Goal: Task Accomplishment & Management: Use online tool/utility

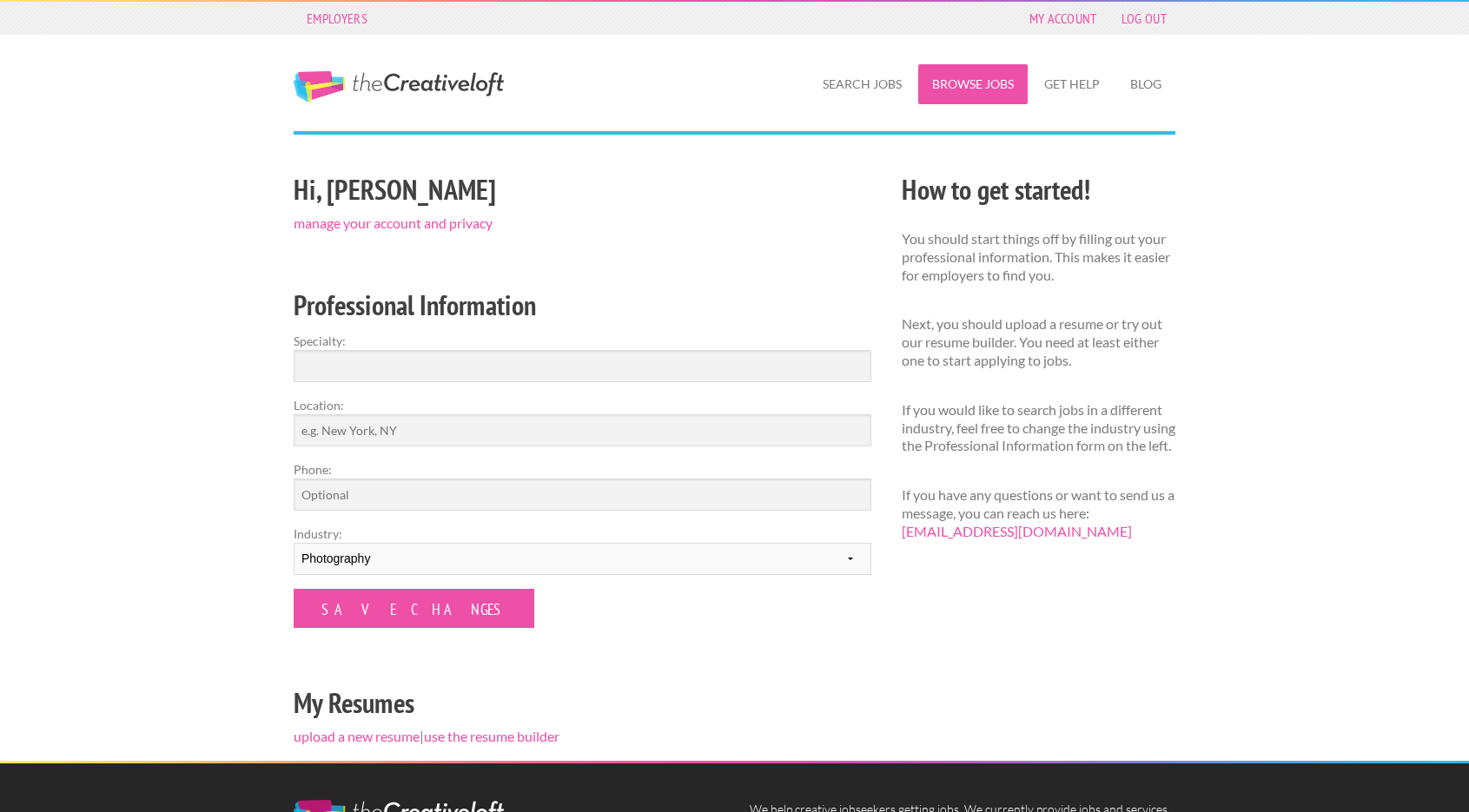
click at [954, 83] on link "Browse Jobs" at bounding box center [972, 84] width 109 height 40
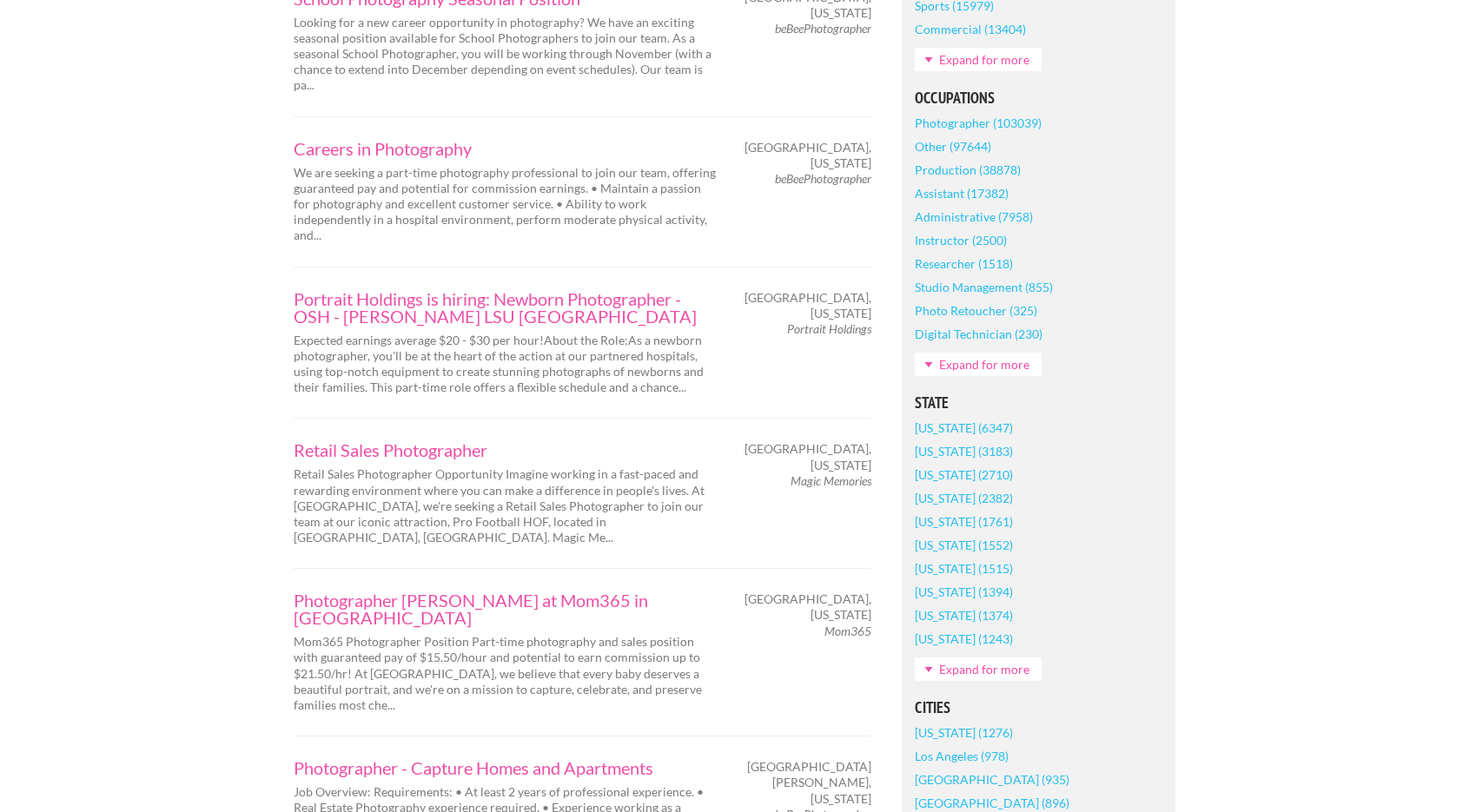
scroll to position [764, 0]
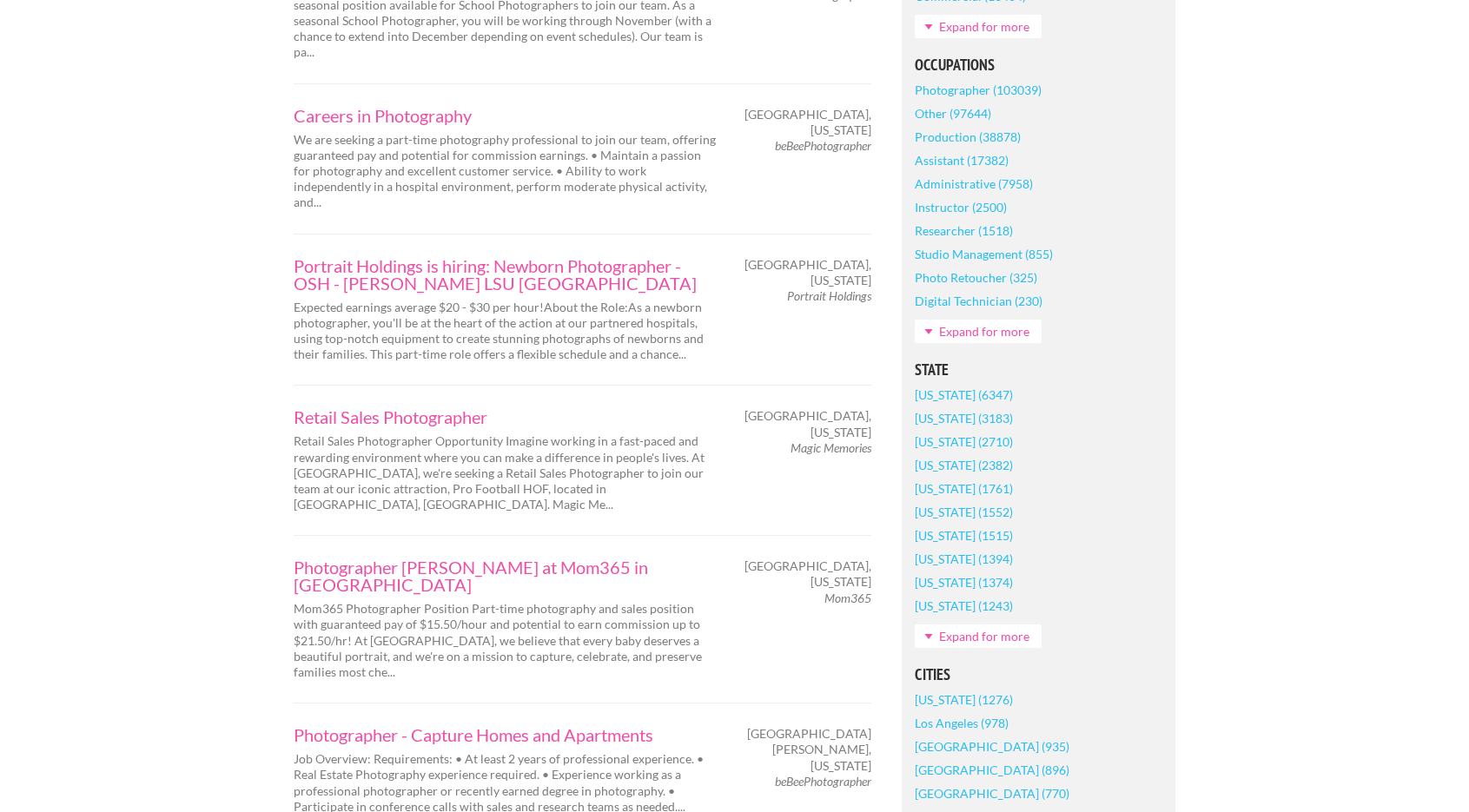
click at [941, 467] on link "New York (2382)" at bounding box center [963, 464] width 98 height 23
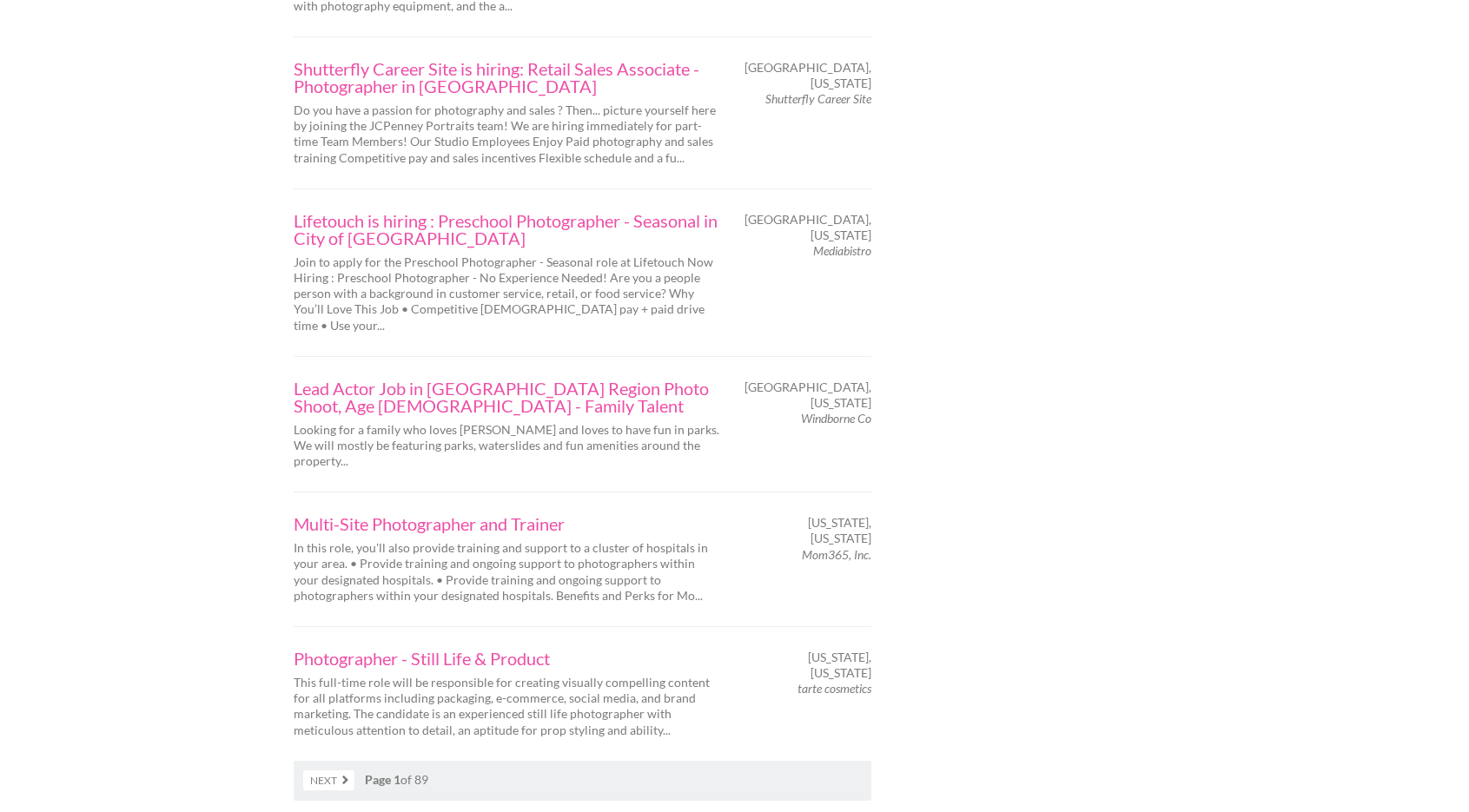
scroll to position [2674, 0]
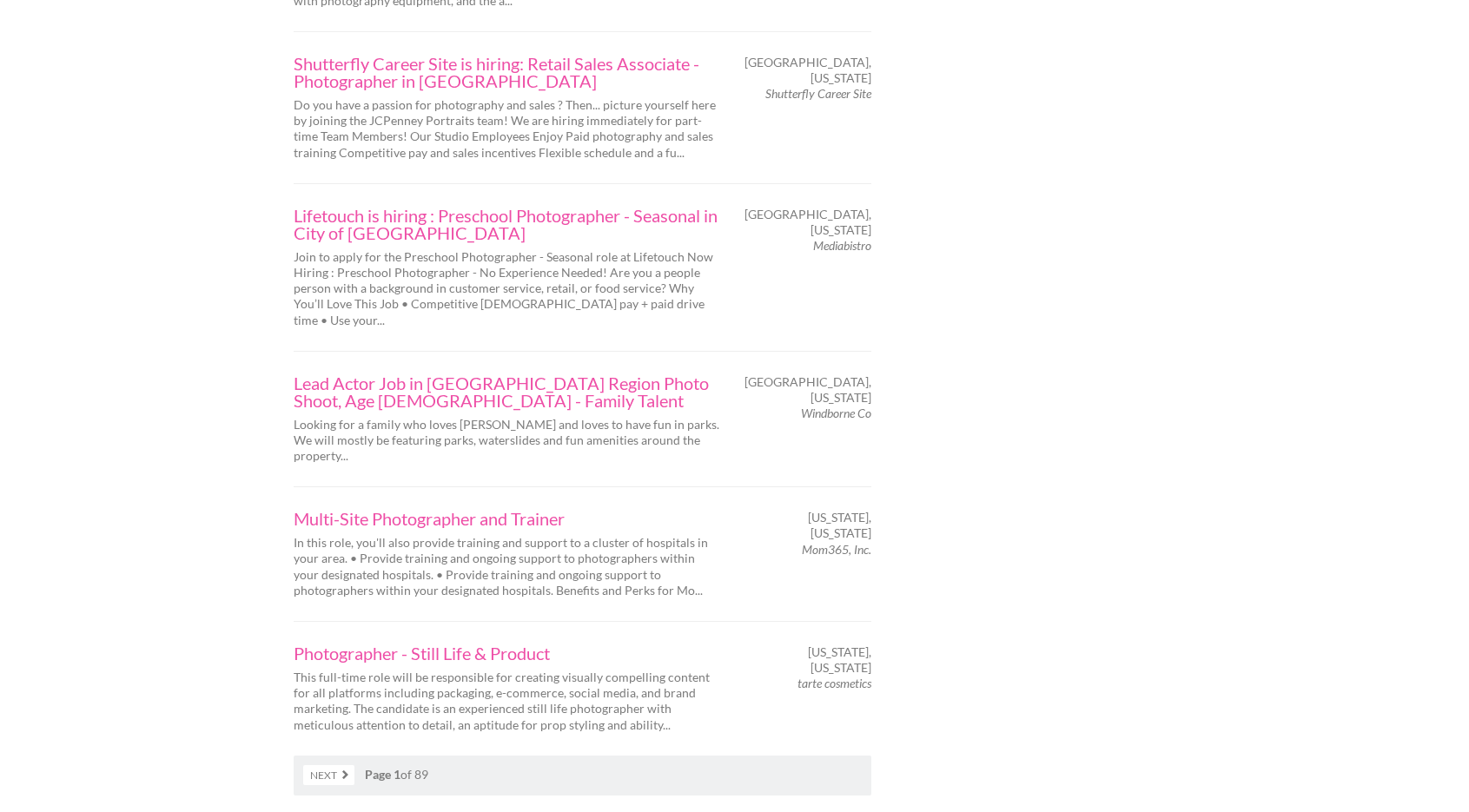
click at [321, 764] on link "Next" at bounding box center [328, 774] width 52 height 20
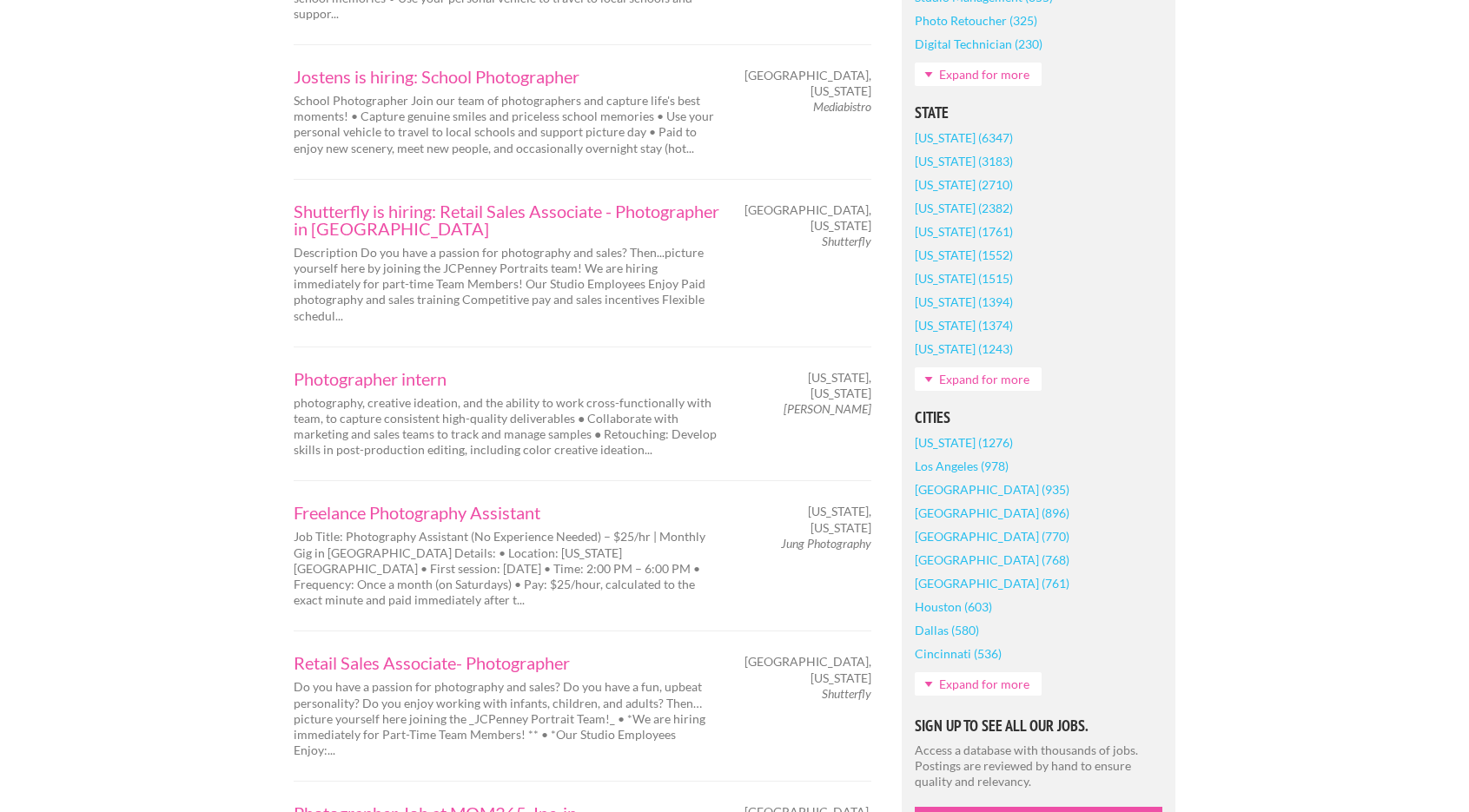
scroll to position [1076, 0]
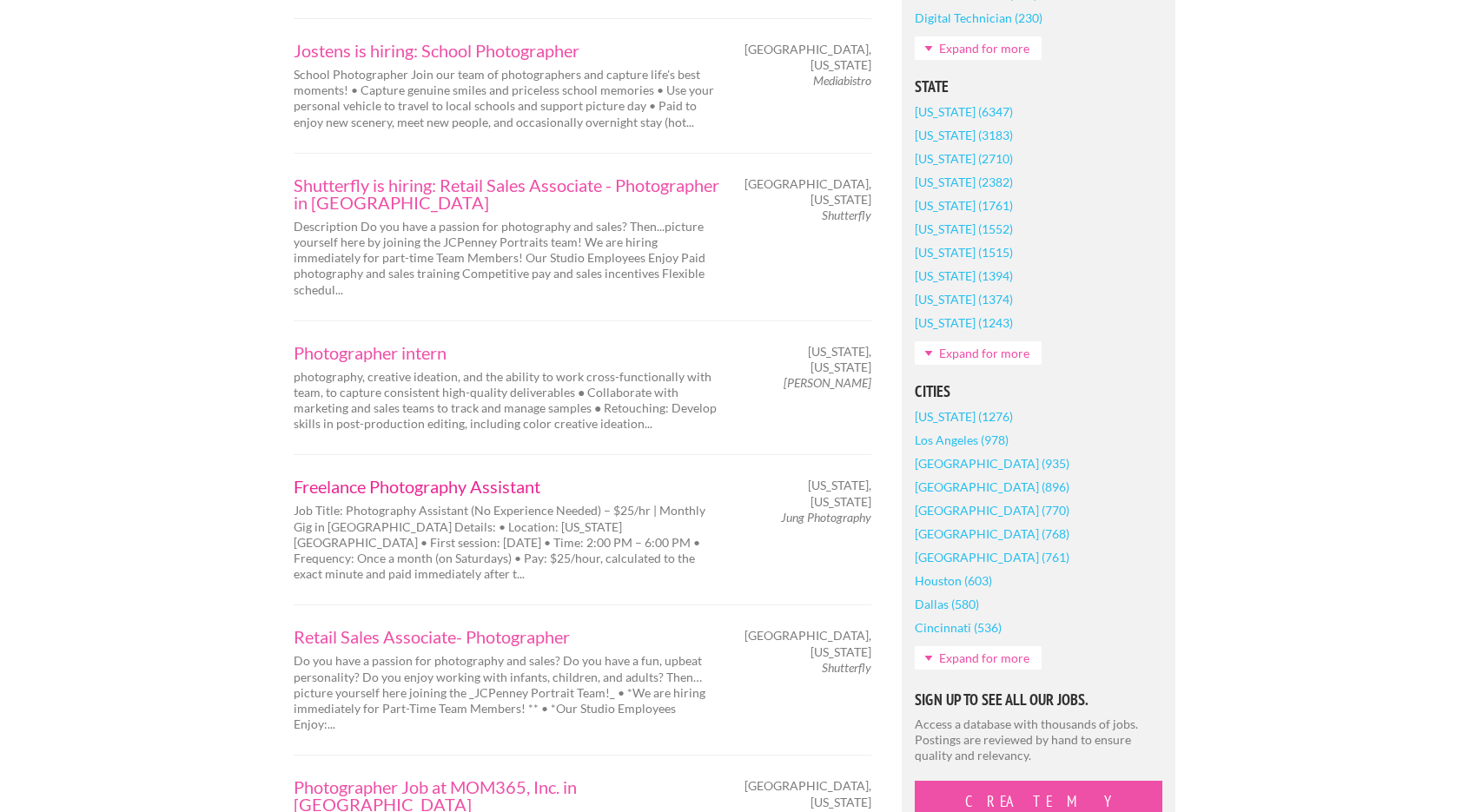
click at [432, 477] on link "Freelance Photography Assistant" at bounding box center [506, 486] width 426 height 18
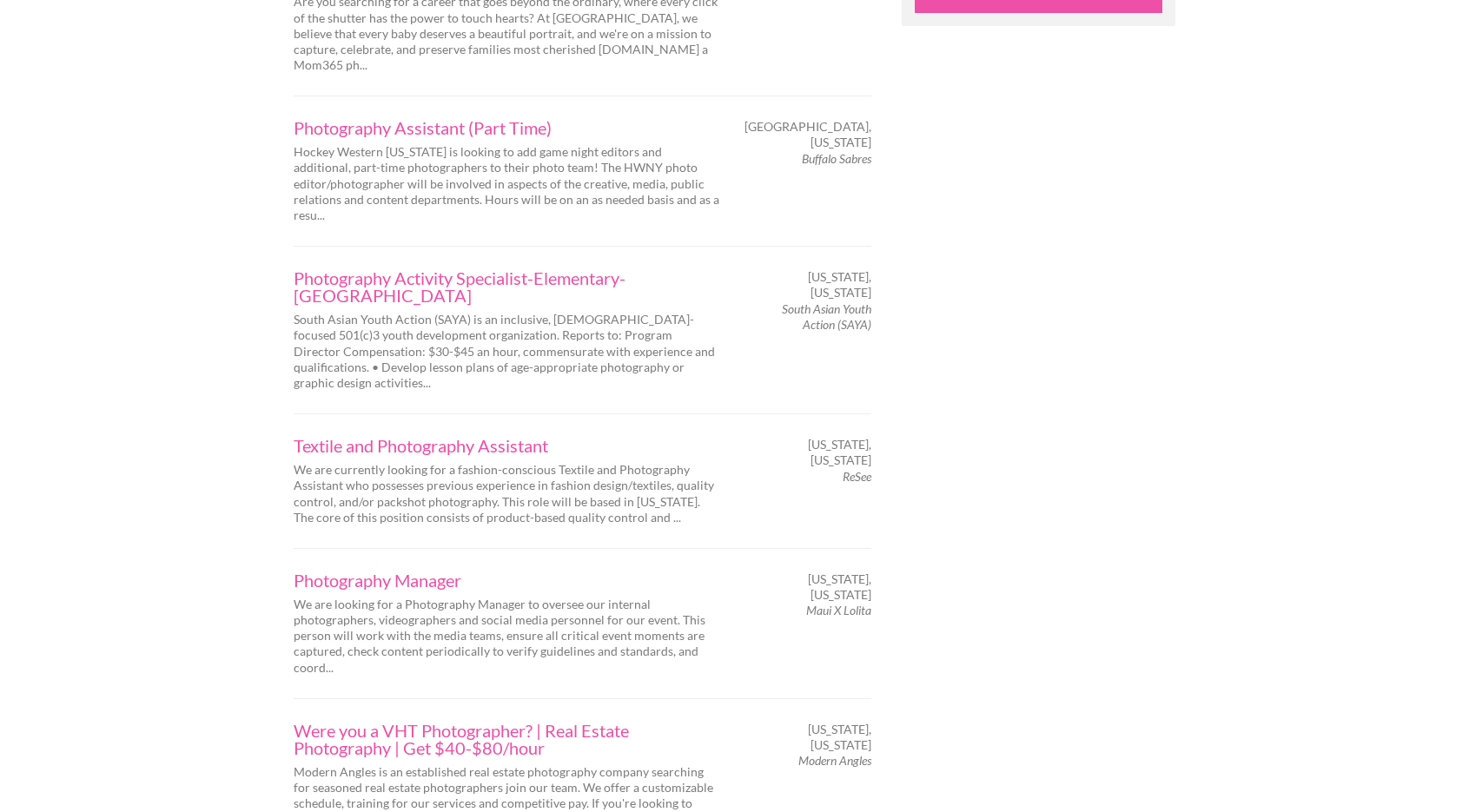
scroll to position [1909, 0]
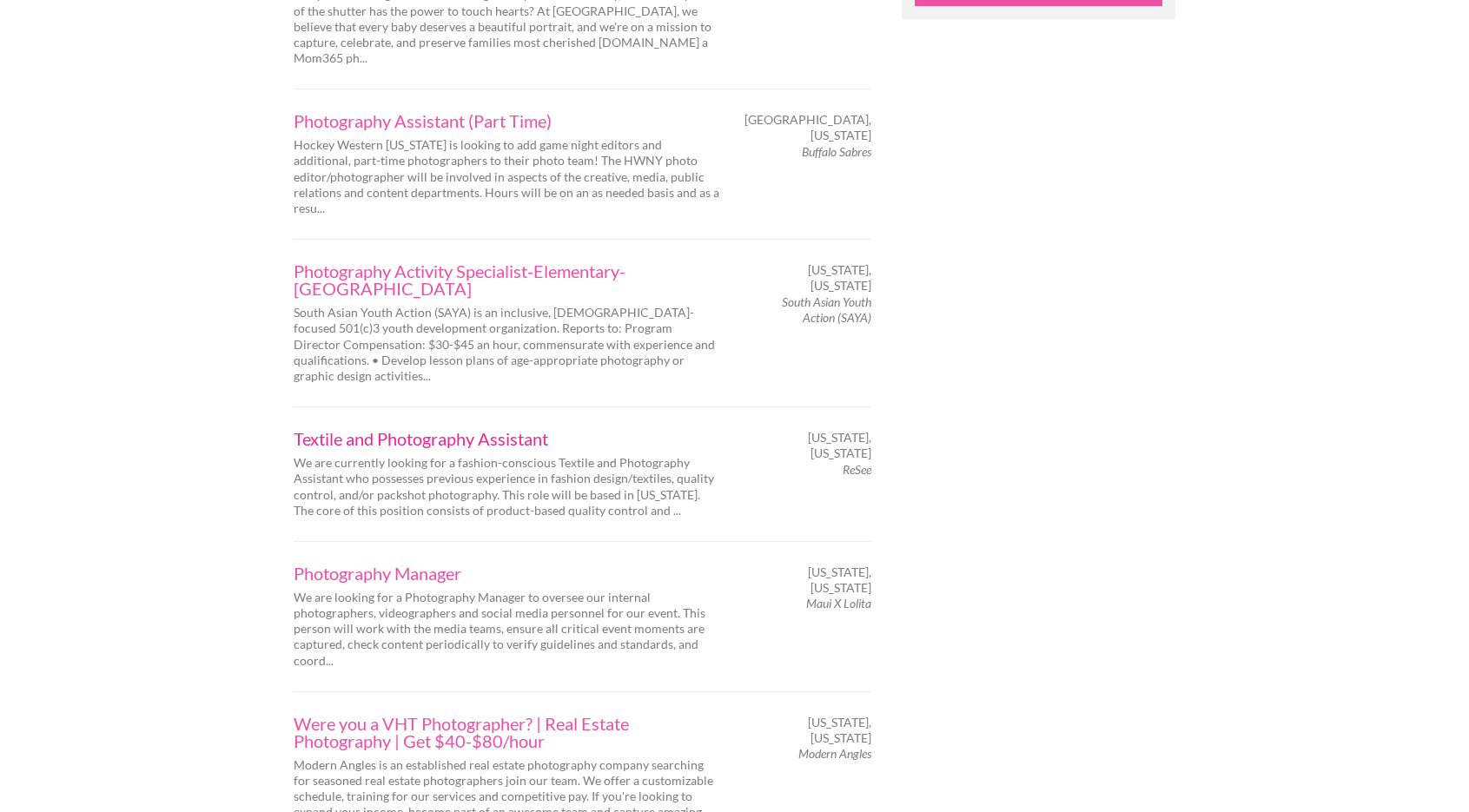
click at [432, 429] on link "Textile and Photography Assistant" at bounding box center [506, 438] width 426 height 18
click at [166, 321] on div "Employers My Account Log Out The Creative Loft Search Jobs Browse Jobs Get Help…" at bounding box center [734, 44] width 1469 height 3906
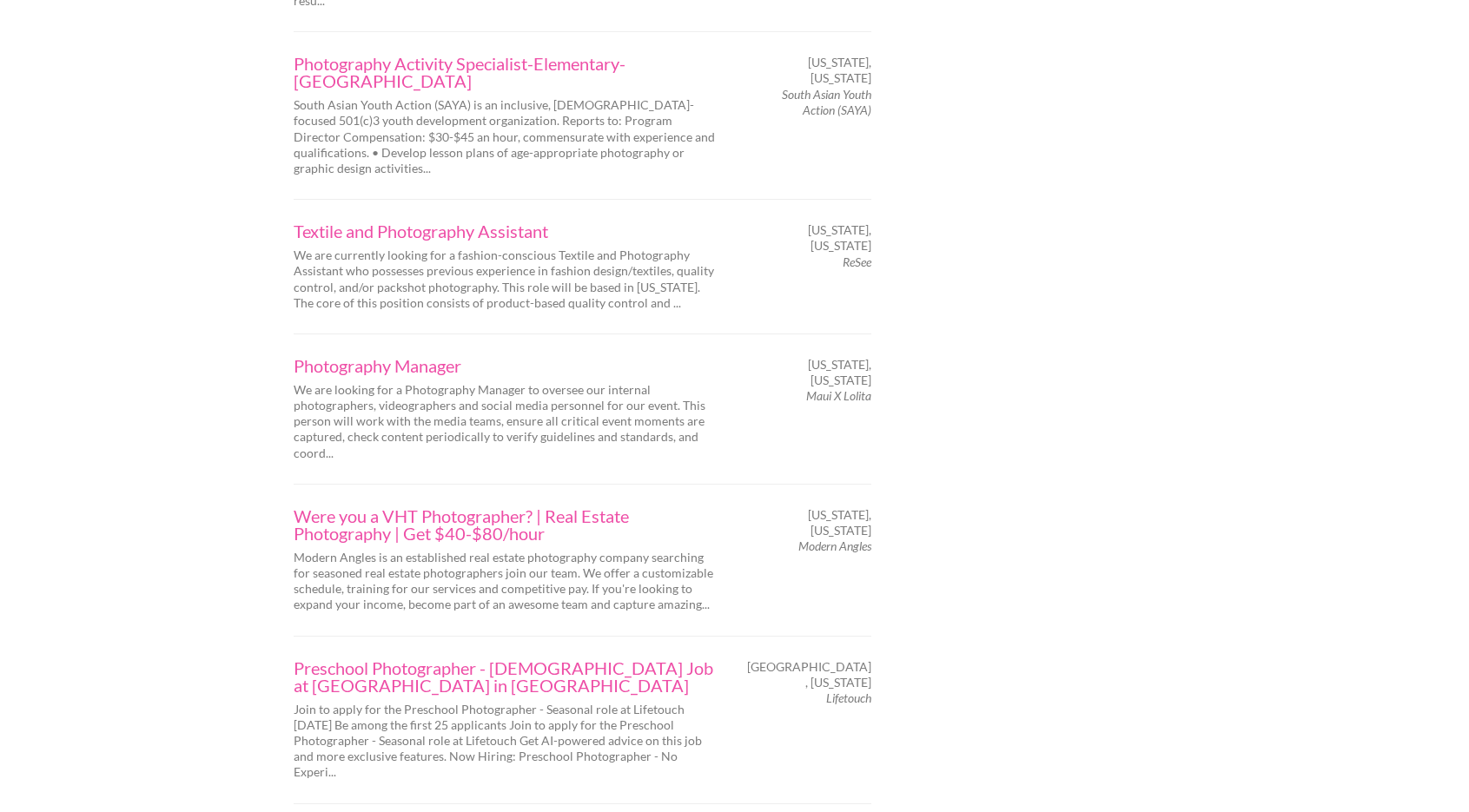
scroll to position [2118, 0]
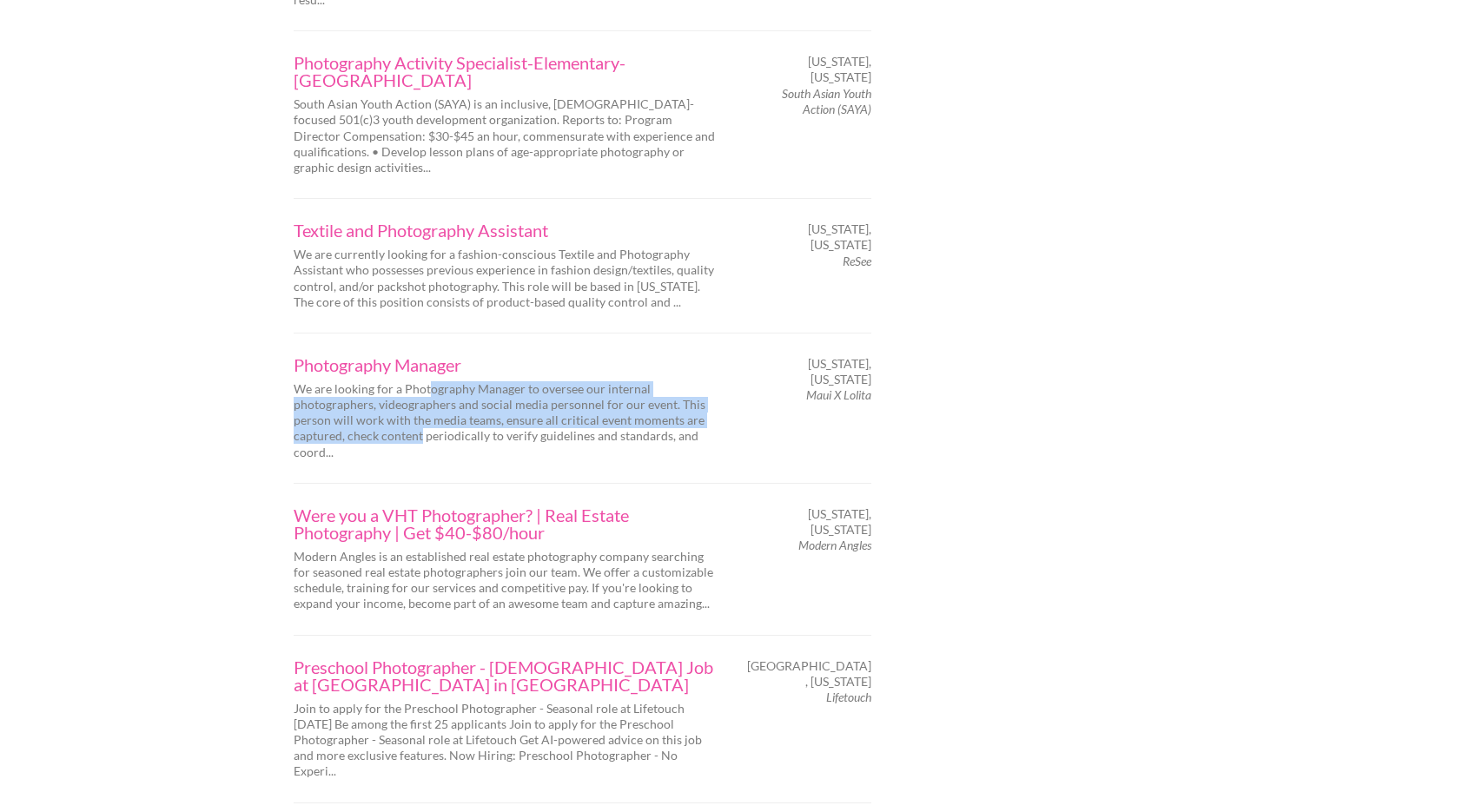
drag, startPoint x: 431, startPoint y: 193, endPoint x: 420, endPoint y: 234, distance: 42.4
click at [420, 381] on p "We are looking for a Photography Manager to oversee our internal photographers,…" at bounding box center [506, 420] width 426 height 79
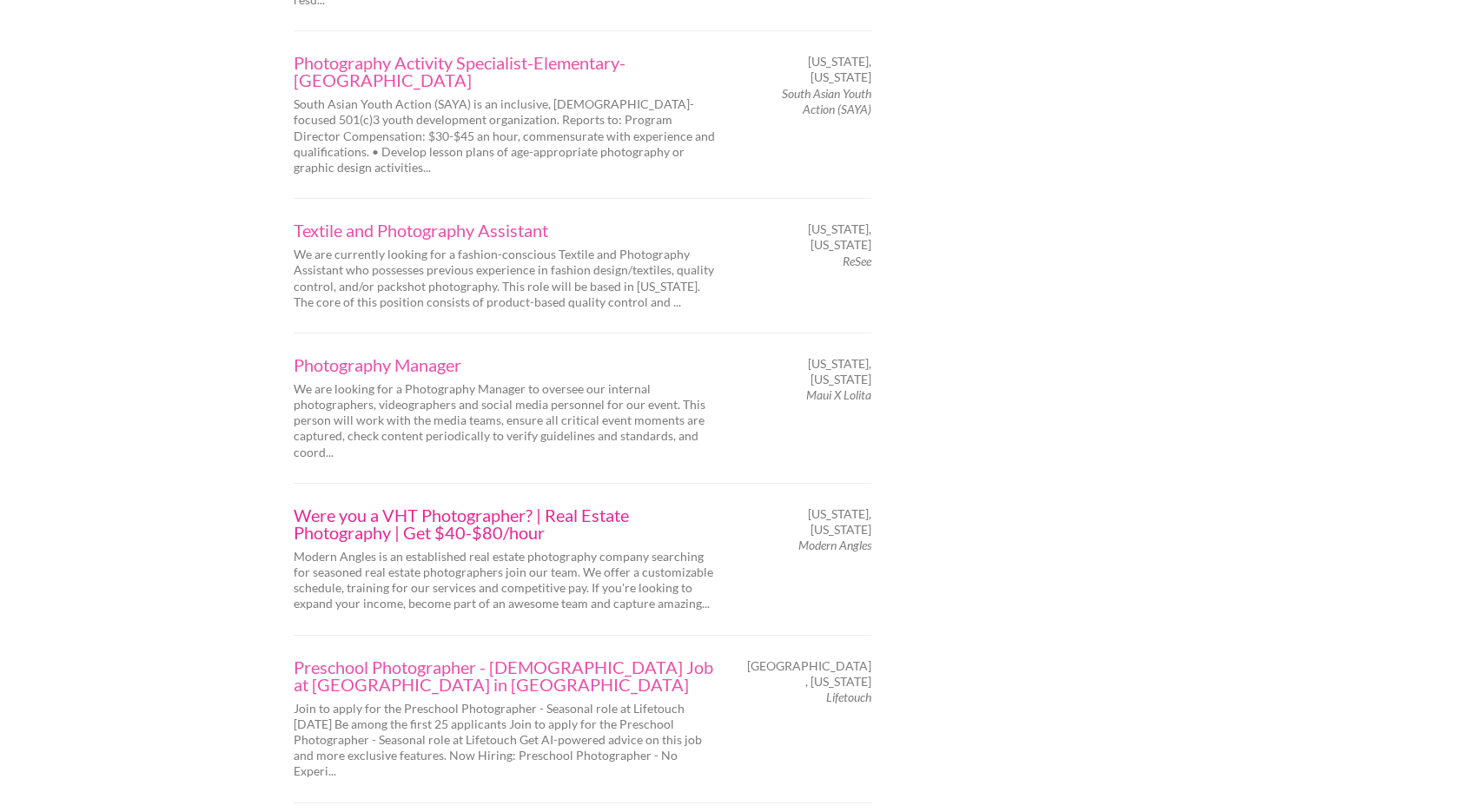
click at [396, 506] on link "Were you a VHT Photographer? | Real Estate Photography | Get $40-$80/hour" at bounding box center [506, 524] width 426 height 35
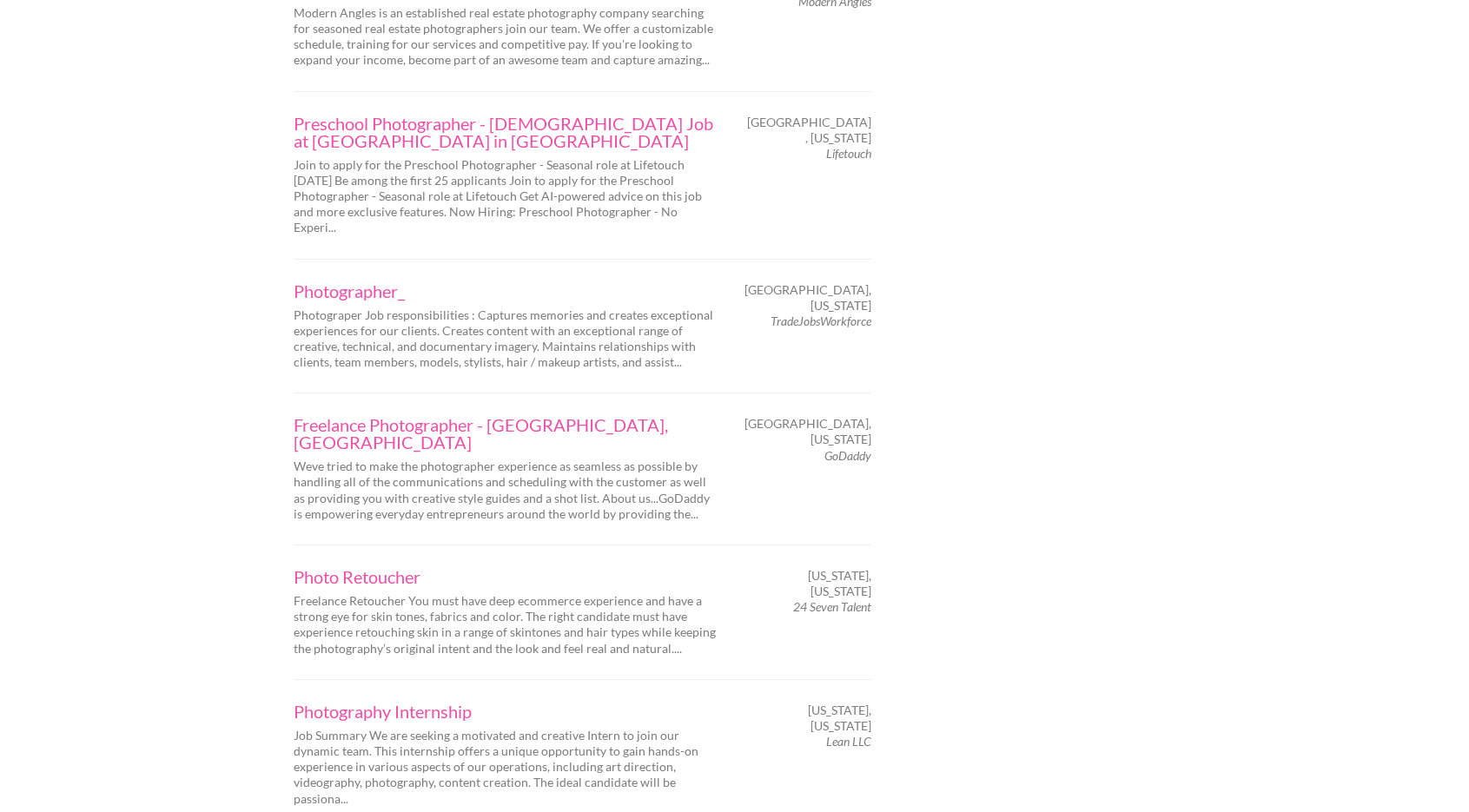
scroll to position [2674, 0]
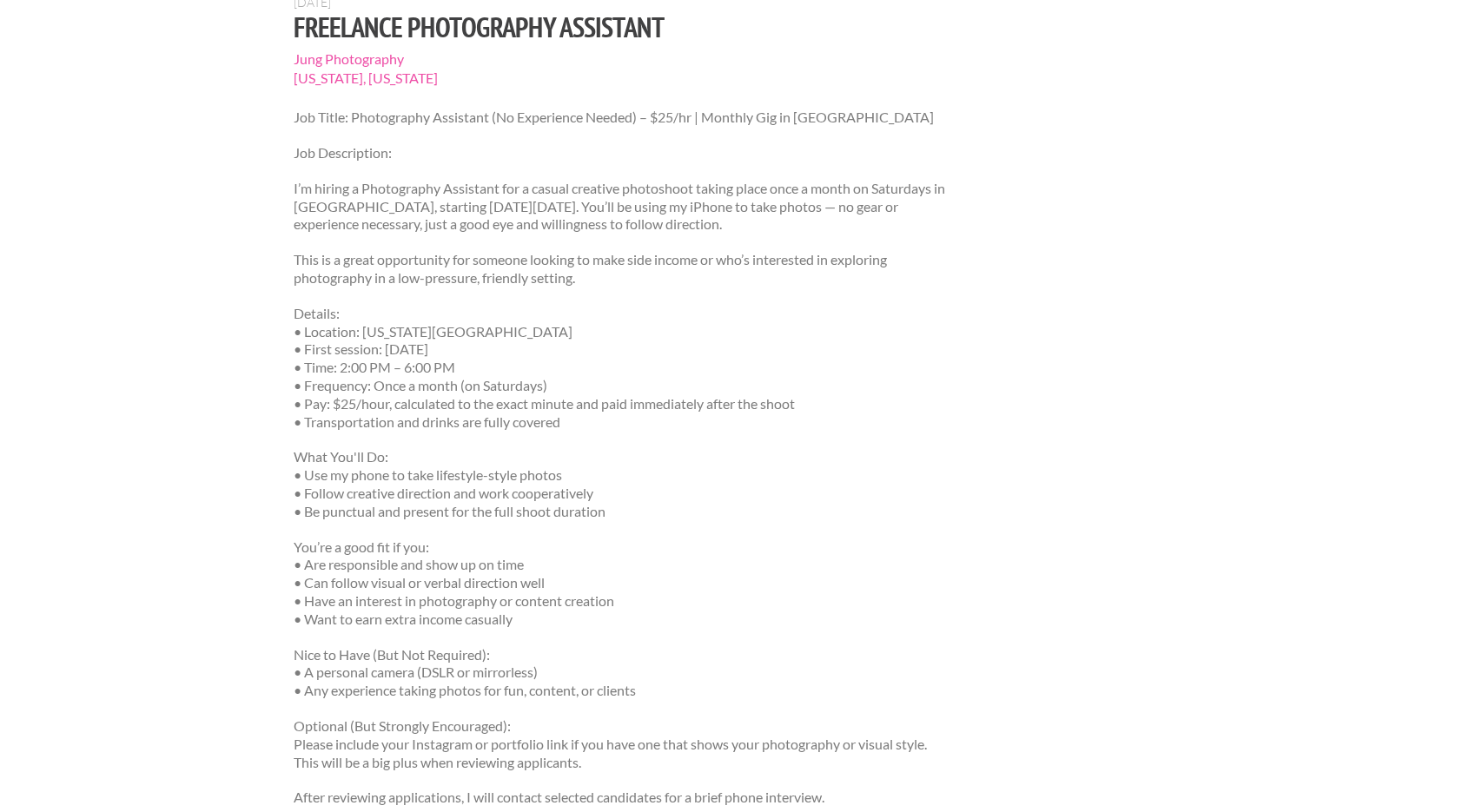
scroll to position [173, 0]
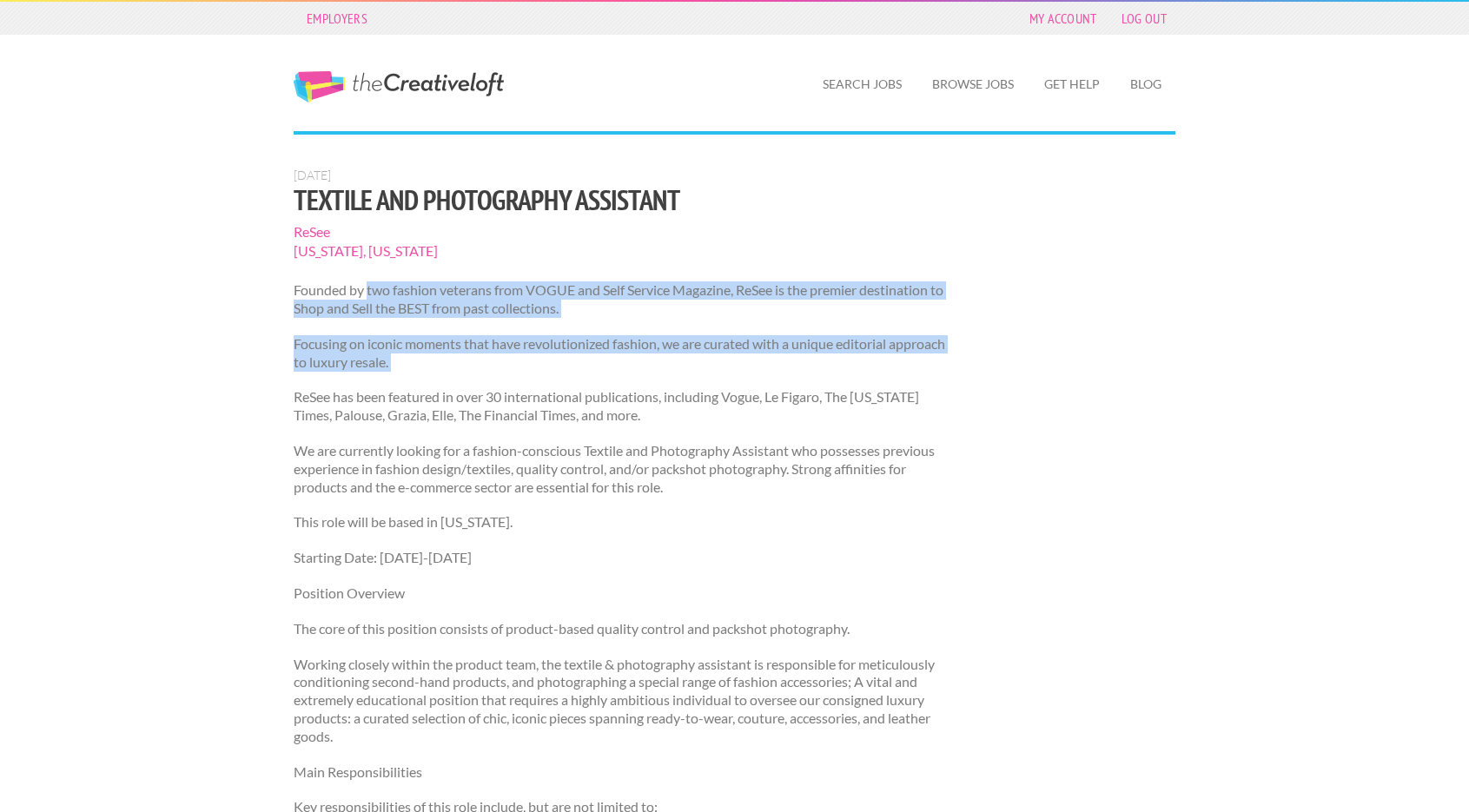
drag, startPoint x: 367, startPoint y: 287, endPoint x: 384, endPoint y: 372, distance: 86.7
click at [386, 376] on div "Founded by two fashion veterans from VOGUE and Self Service Magazine, ReSee is …" at bounding box center [620, 799] width 654 height 1036
click at [384, 372] on div "Founded by two fashion veterans from VOGUE and Self Service Magazine, ReSee is …" at bounding box center [620, 799] width 654 height 1036
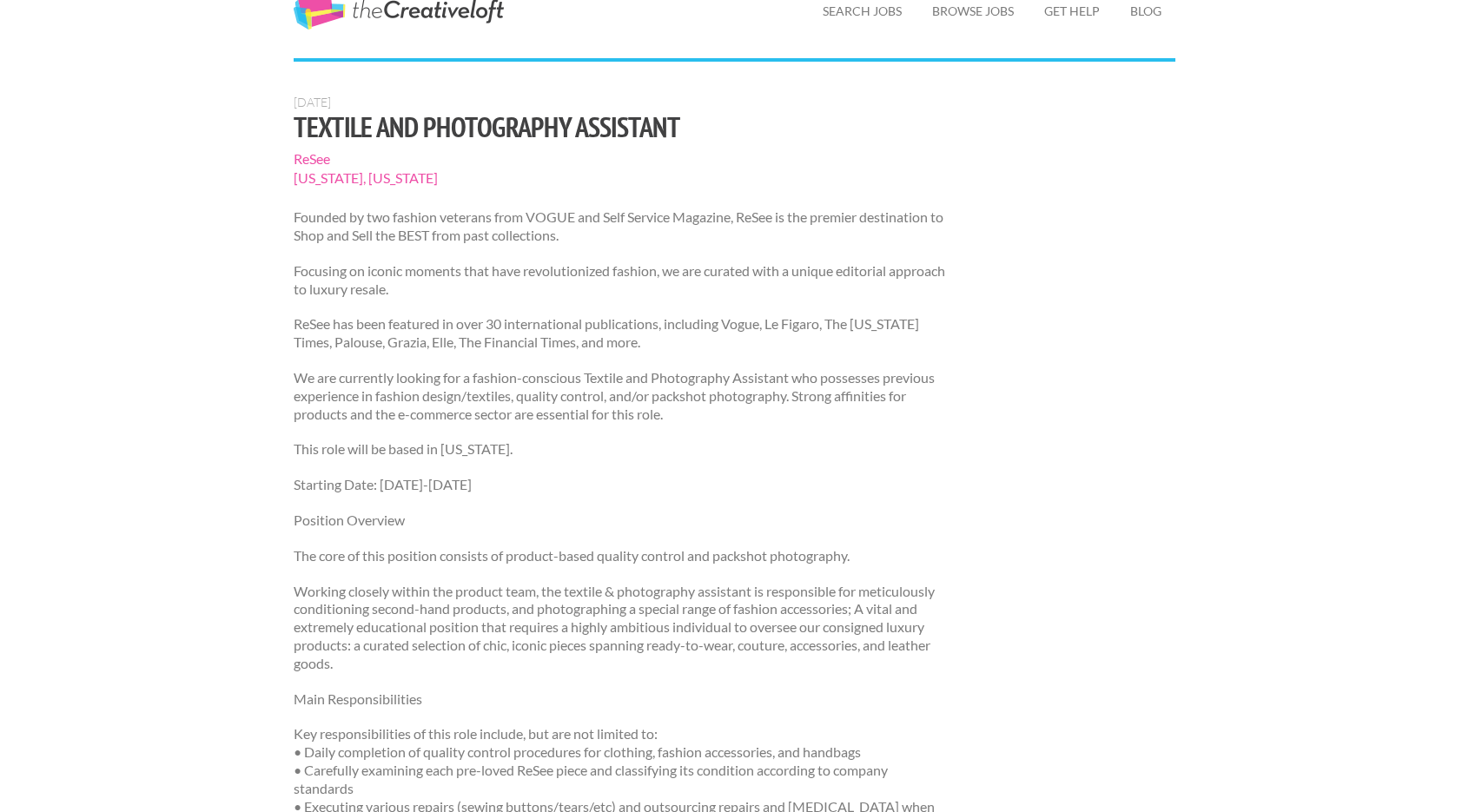
scroll to position [104, 0]
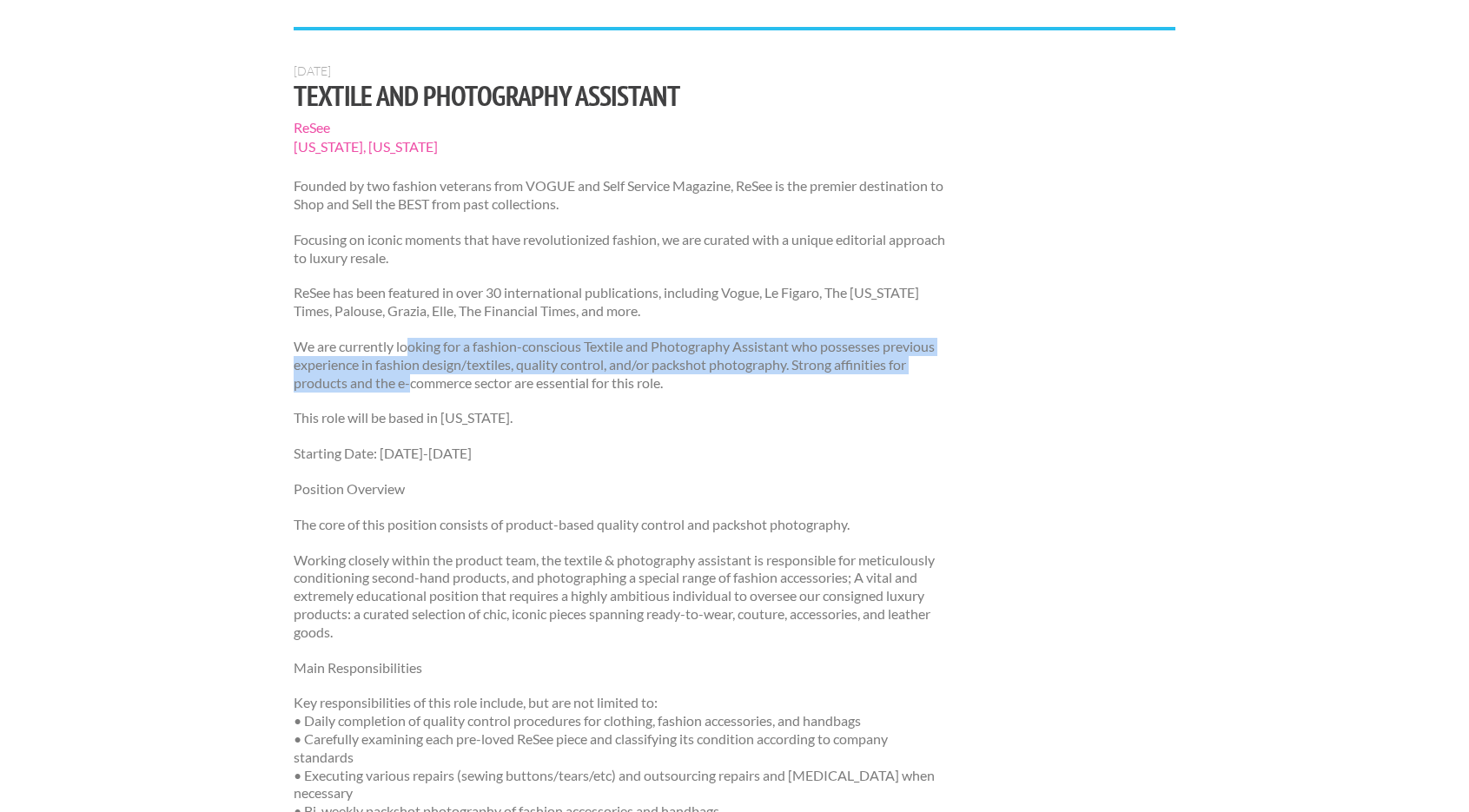
drag, startPoint x: 413, startPoint y: 350, endPoint x: 412, endPoint y: 375, distance: 25.0
click at [412, 375] on p "We are currently looking for a fashion-conscious Textile and Photography Assist…" at bounding box center [620, 364] width 654 height 54
drag, startPoint x: 449, startPoint y: 349, endPoint x: 441, endPoint y: 377, distance: 29.1
click at [441, 377] on p "We are currently looking for a fashion-conscious Textile and Photography Assist…" at bounding box center [620, 364] width 654 height 54
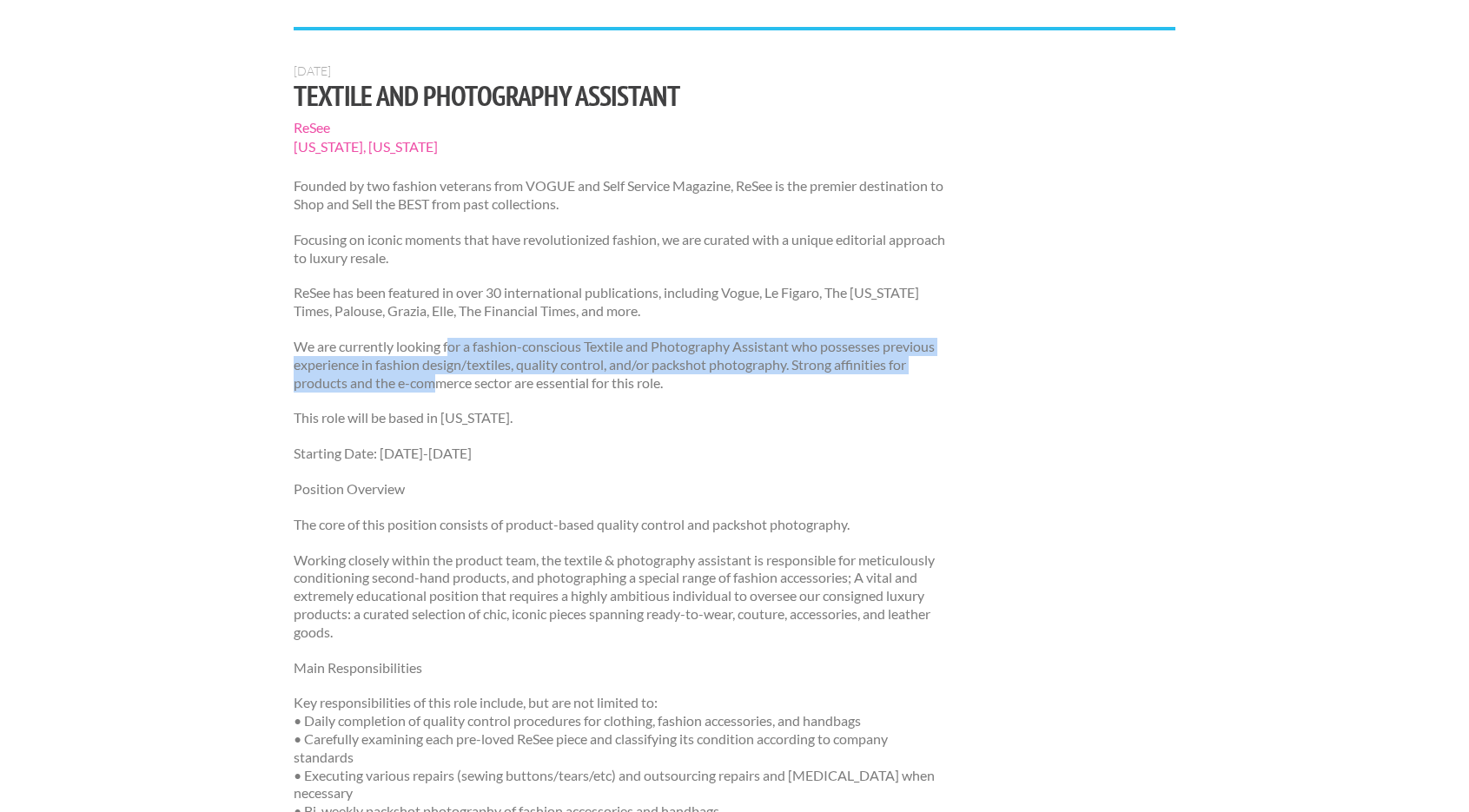
click at [441, 377] on p "We are currently looking for a fashion-conscious Textile and Photography Assist…" at bounding box center [620, 364] width 654 height 54
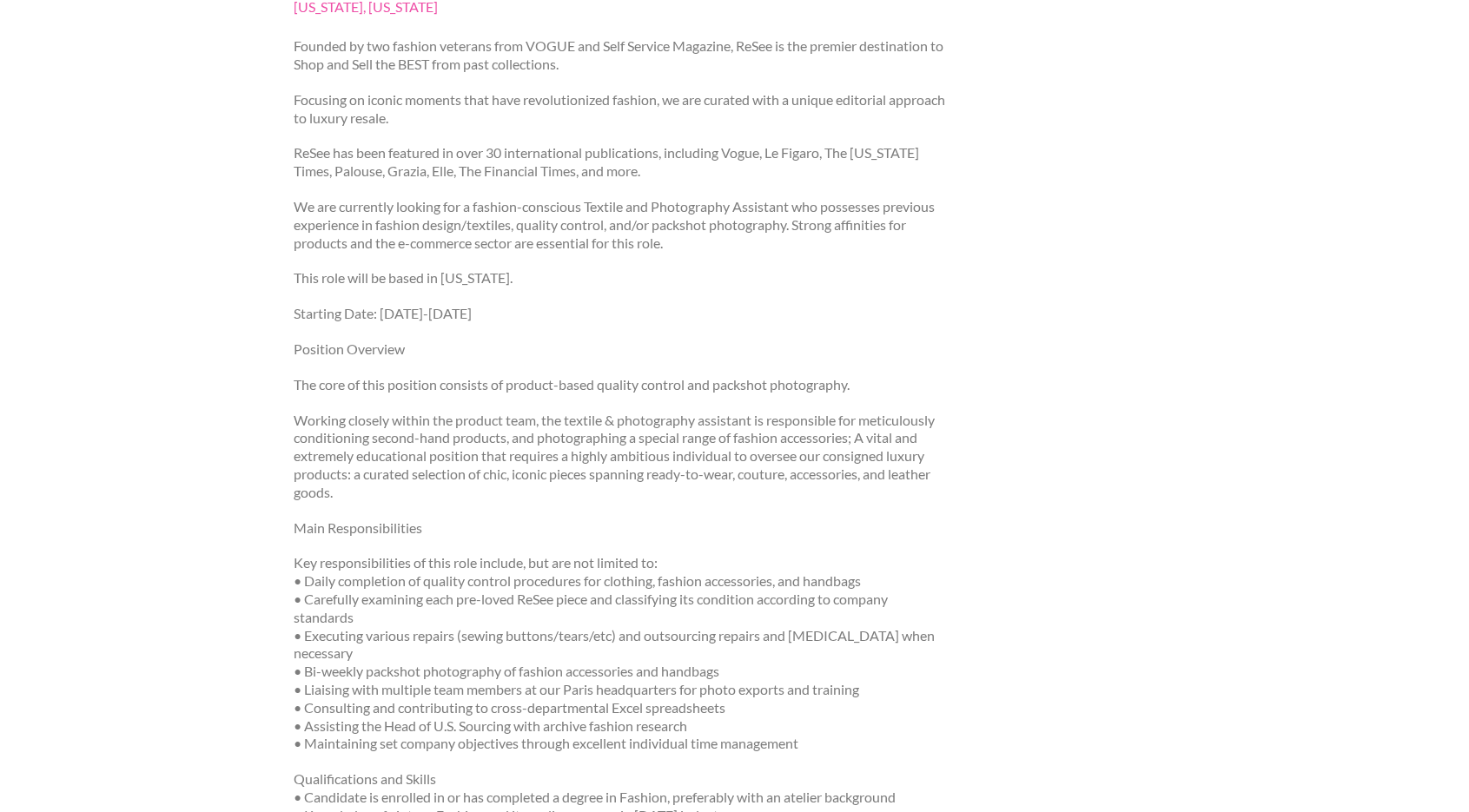
scroll to position [243, 0]
click at [492, 457] on p "Working closely within the product team, the textile & photography assistant is…" at bounding box center [620, 457] width 654 height 91
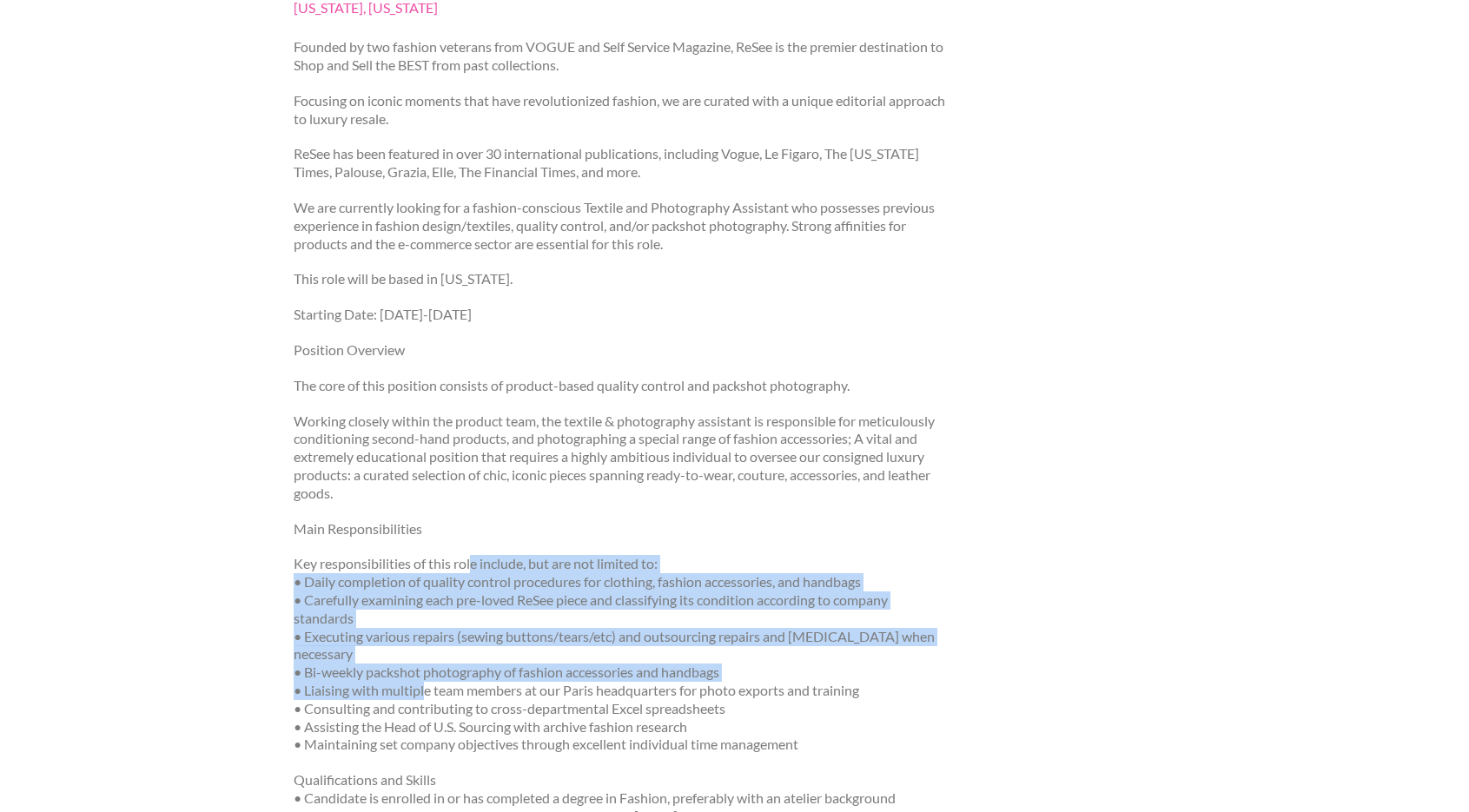
drag, startPoint x: 470, startPoint y: 564, endPoint x: 429, endPoint y: 684, distance: 126.8
click at [429, 684] on p "Key responsibilities of this role include, but are not limited to: • Daily comp…" at bounding box center [620, 654] width 654 height 199
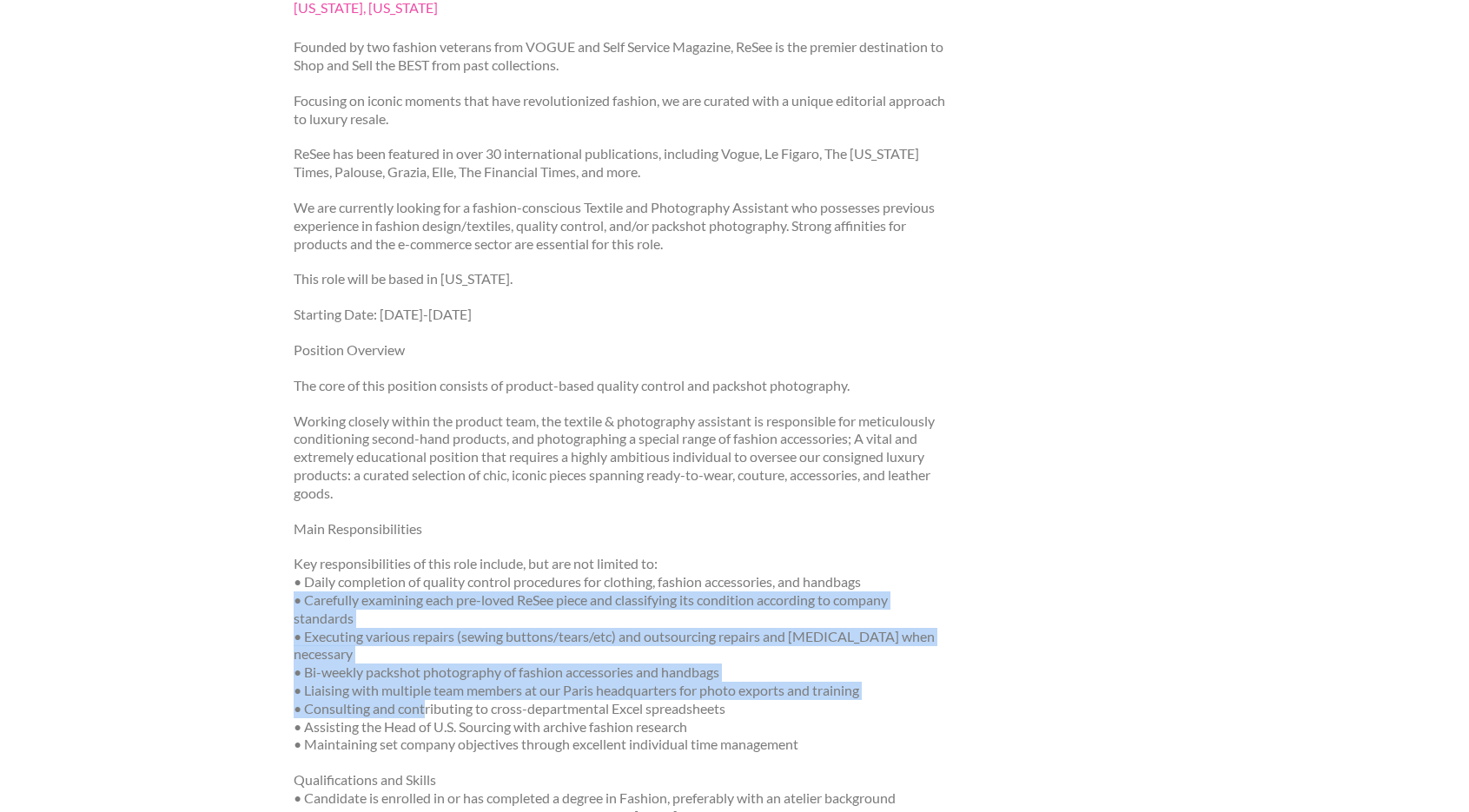
drag, startPoint x: 436, startPoint y: 625, endPoint x: 424, endPoint y: 707, distance: 82.9
click at [424, 707] on p "Key responsibilities of this role include, but are not limited to: • Daily comp…" at bounding box center [620, 654] width 654 height 199
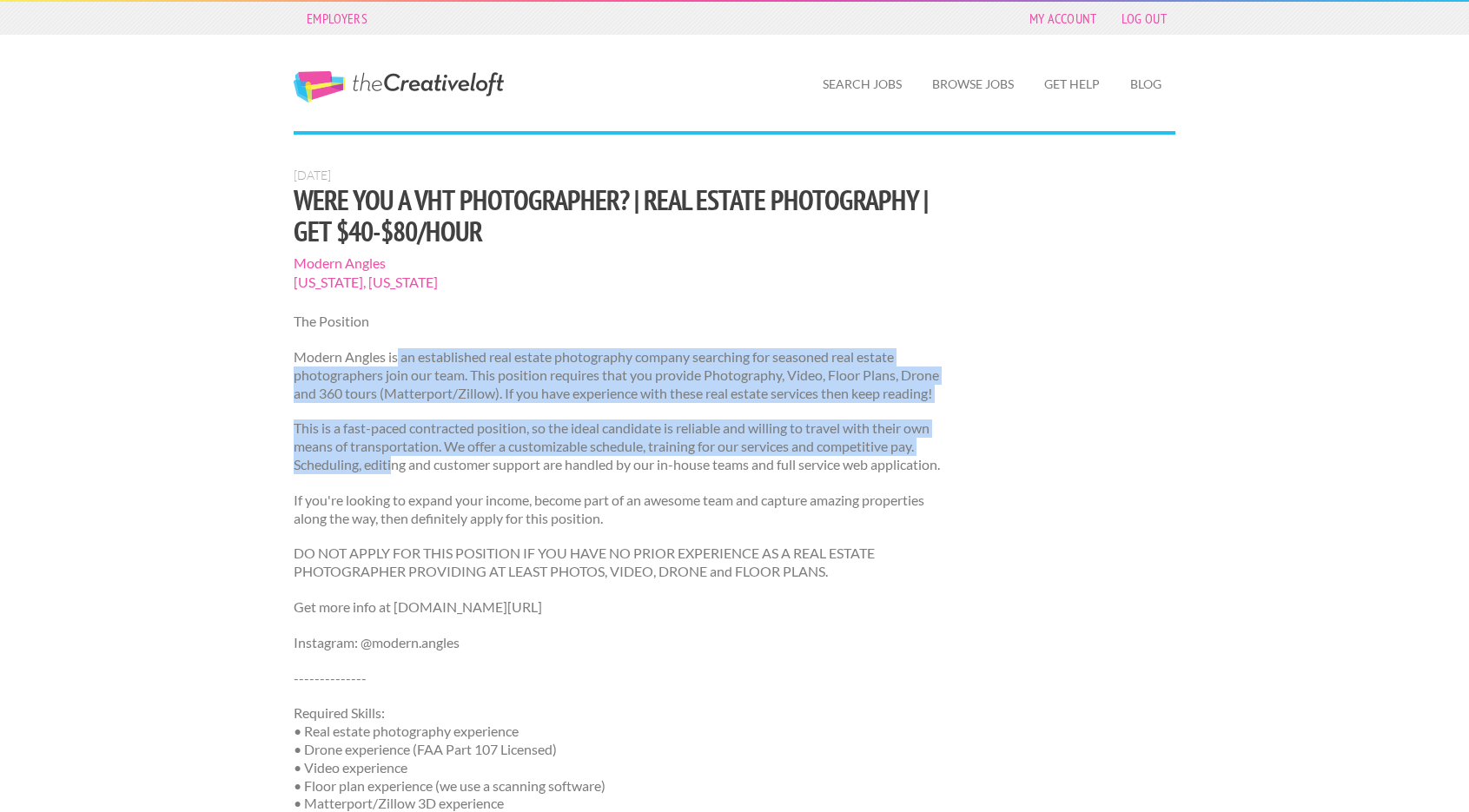
drag, startPoint x: 396, startPoint y: 352, endPoint x: 390, endPoint y: 468, distance: 116.2
click at [390, 468] on p "This is a fast-paced contracted position, so the ideal candidate is reliable an…" at bounding box center [620, 446] width 654 height 54
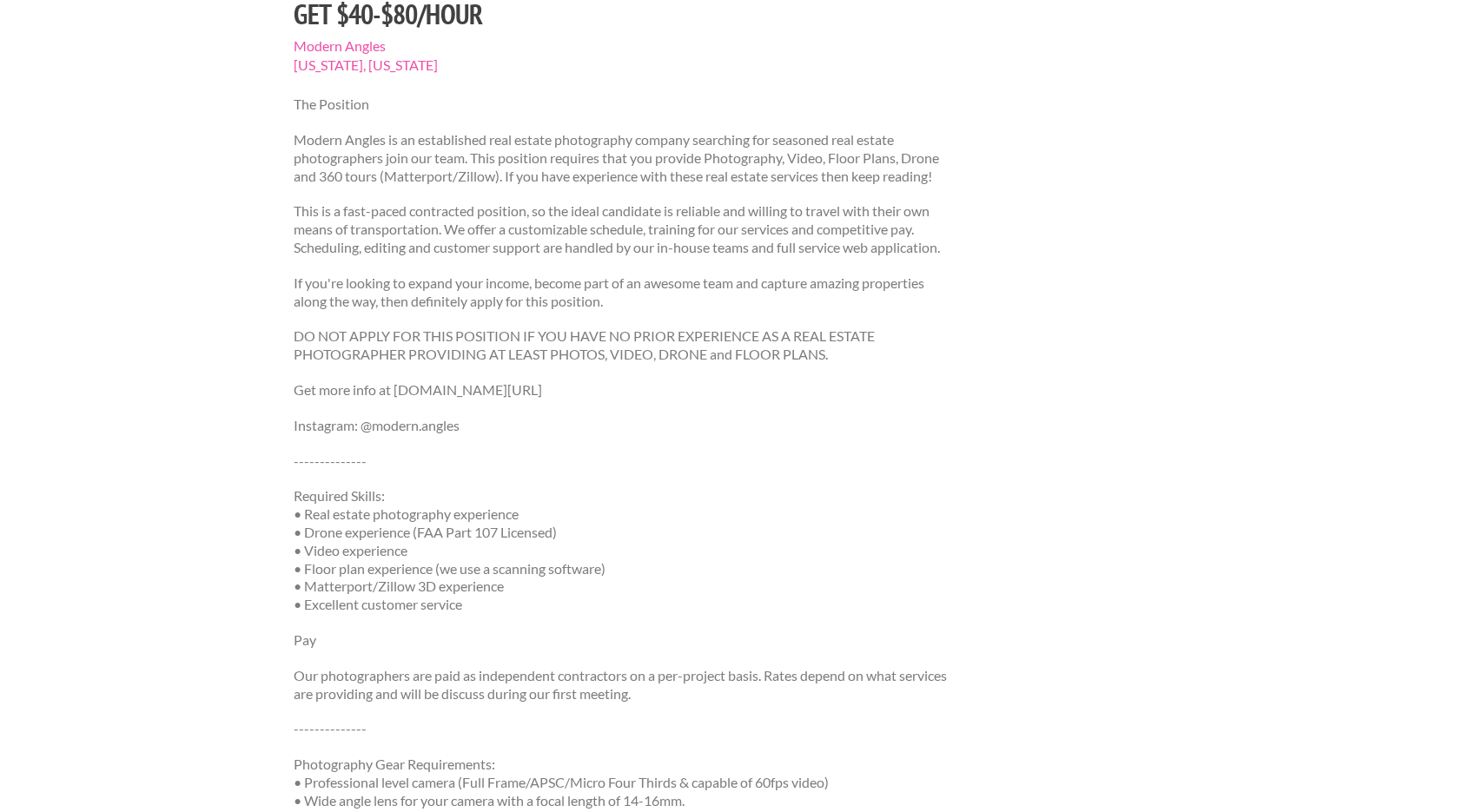
scroll to position [243, 0]
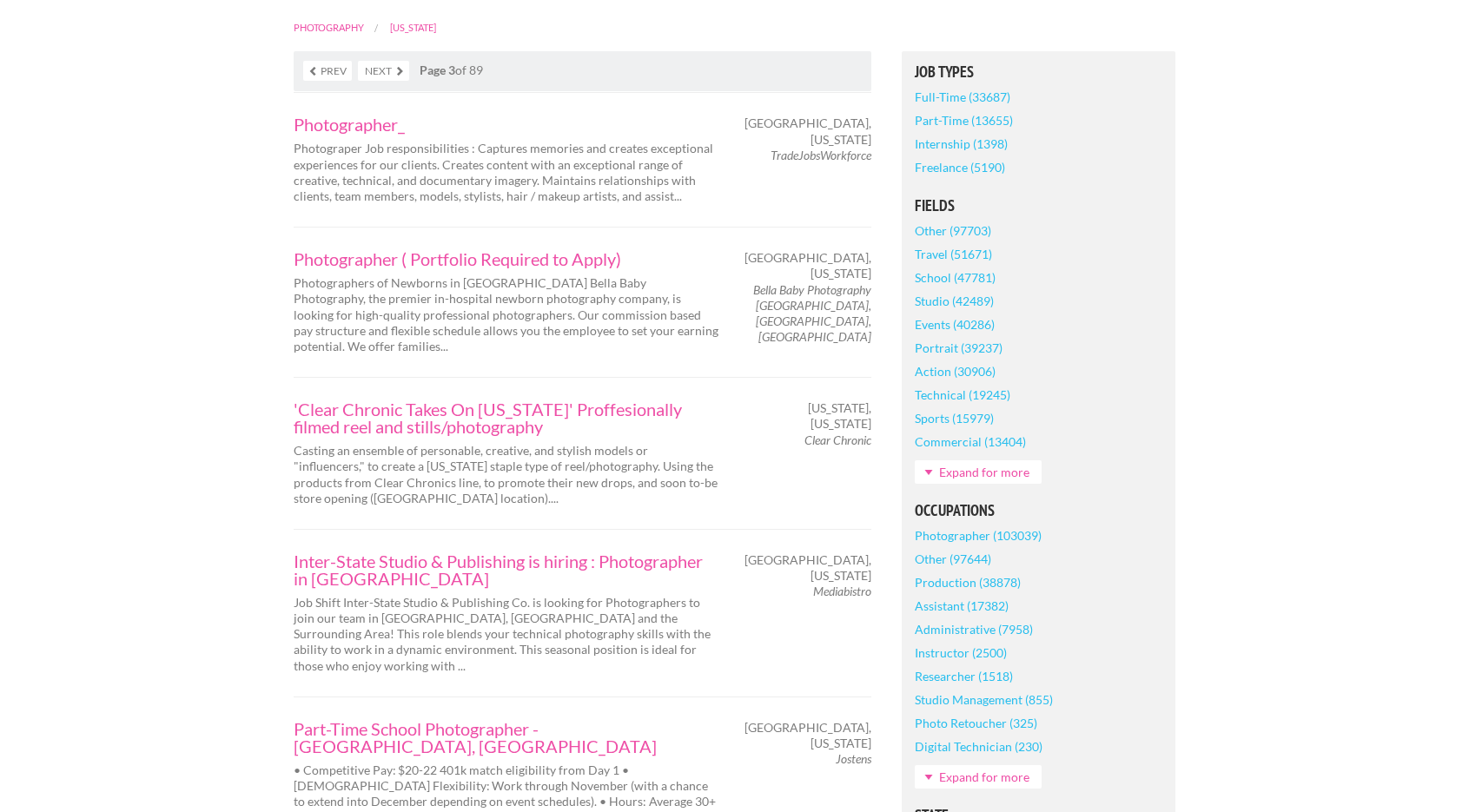
scroll to position [382, 0]
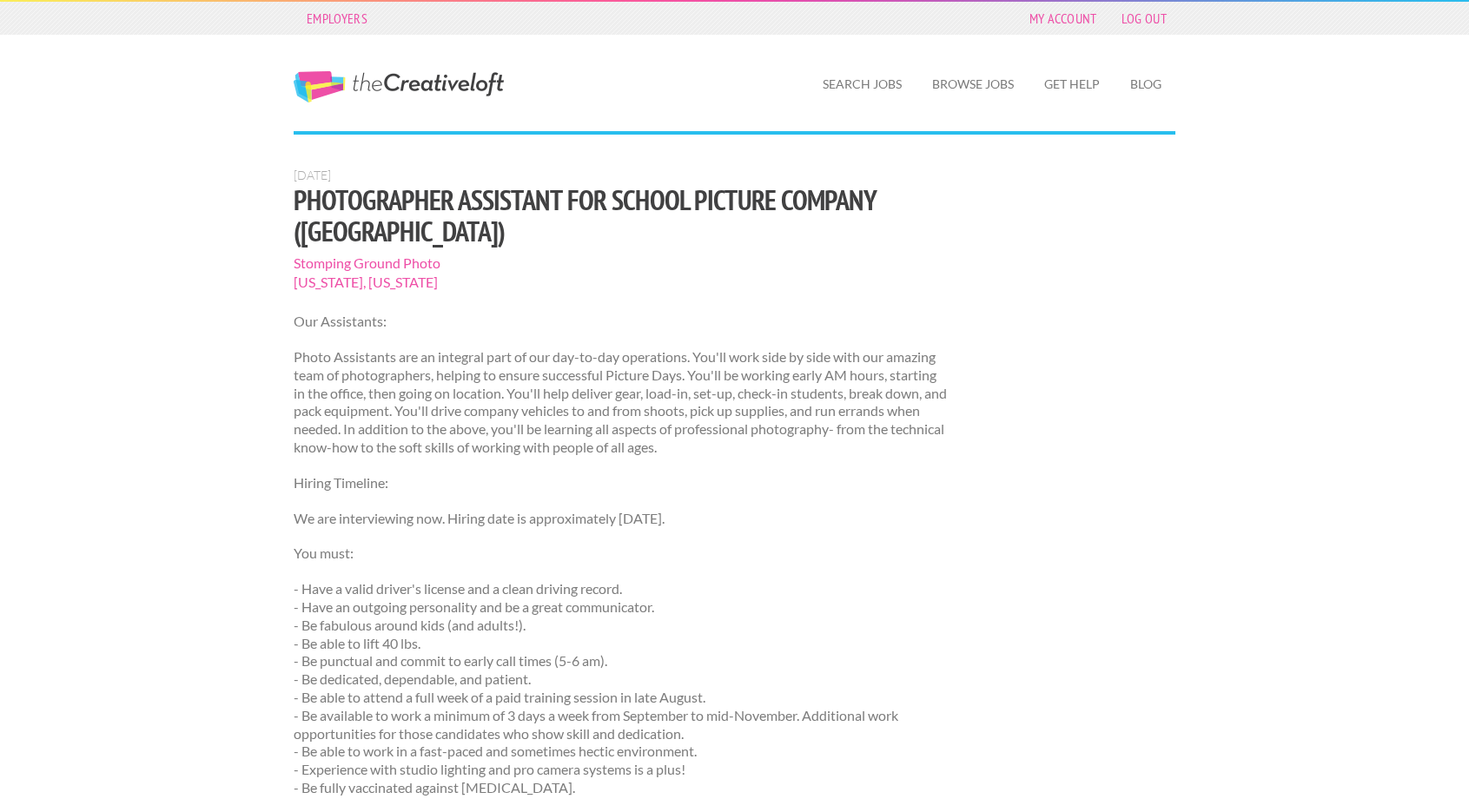
click at [414, 435] on div "Our Assistants: Photo Assistants are an integral part of our day-to-day operati…" at bounding box center [620, 680] width 654 height 734
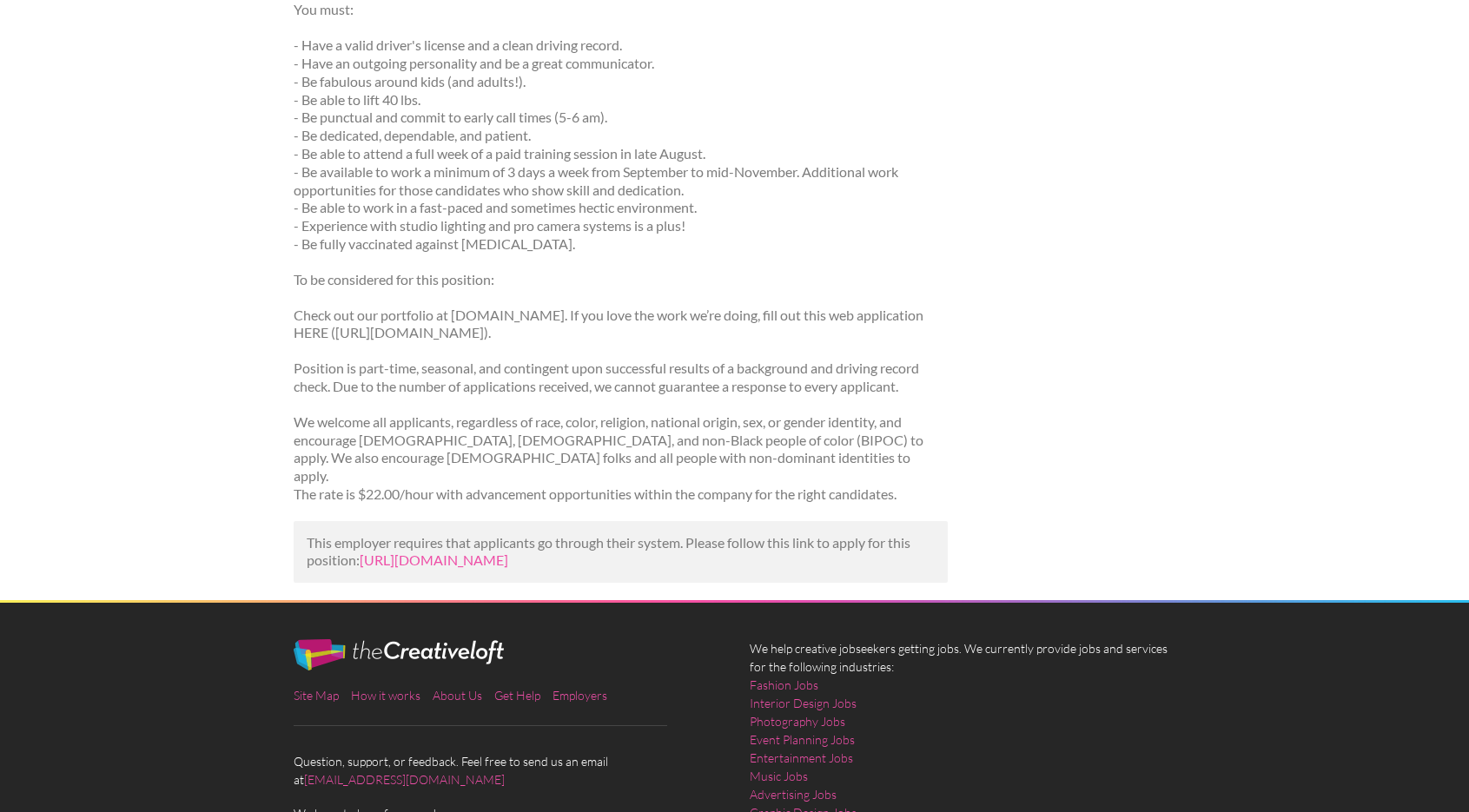
scroll to position [556, 0]
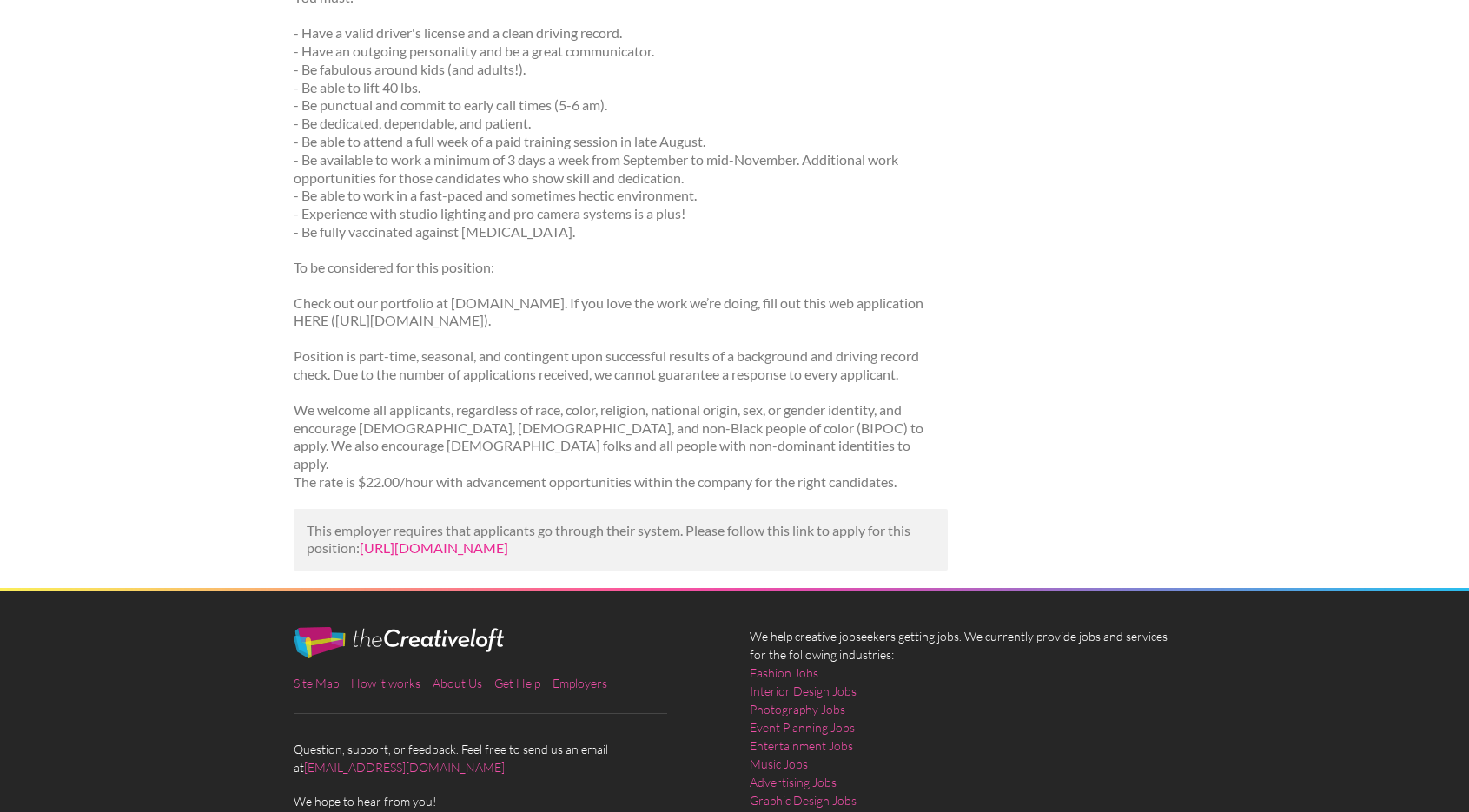
click at [449, 539] on link "[URL][DOMAIN_NAME]" at bounding box center [433, 547] width 148 height 17
